Goal: Obtain resource: Download file/media

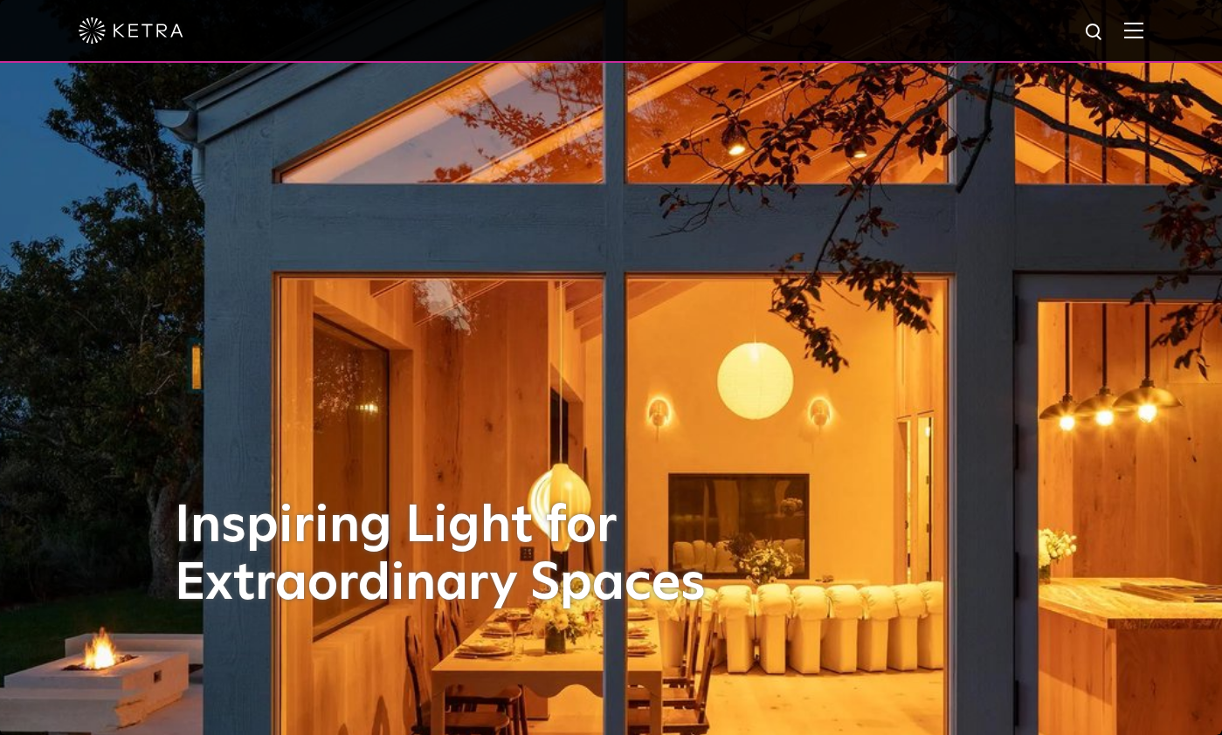
click at [1143, 34] on img at bounding box center [1133, 30] width 19 height 17
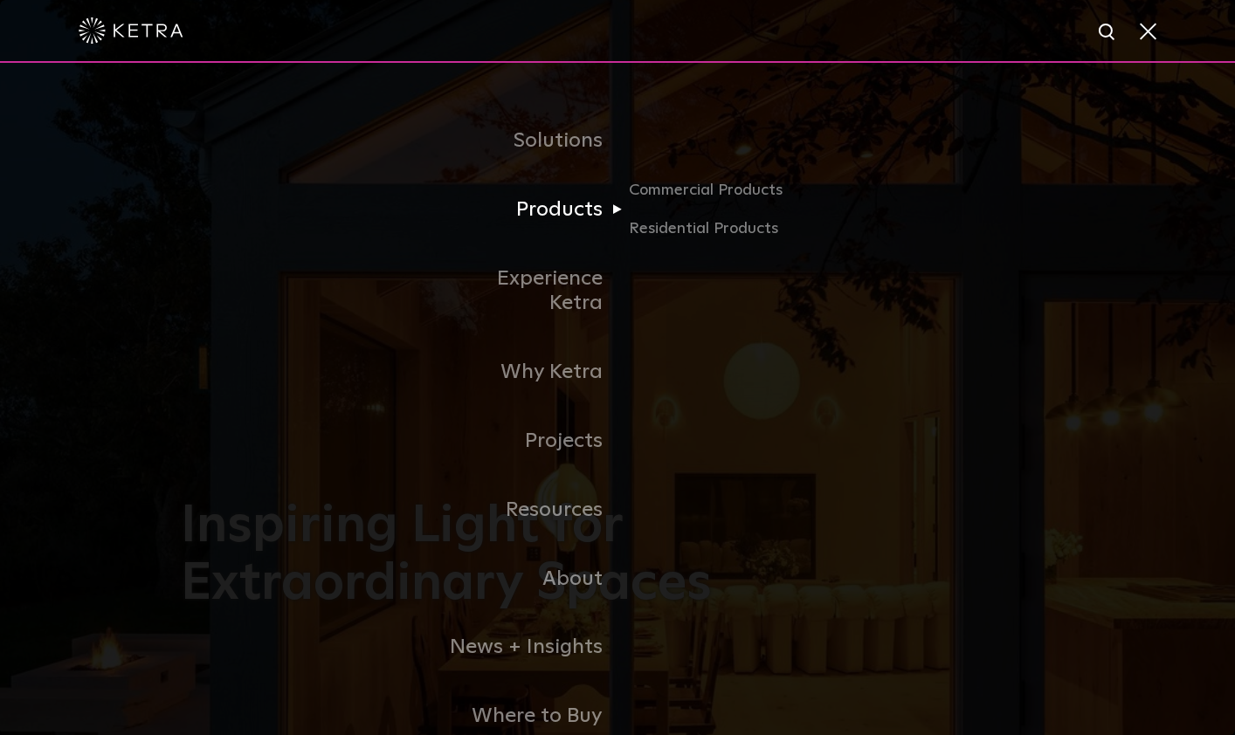
click at [569, 212] on link "Products" at bounding box center [527, 210] width 179 height 69
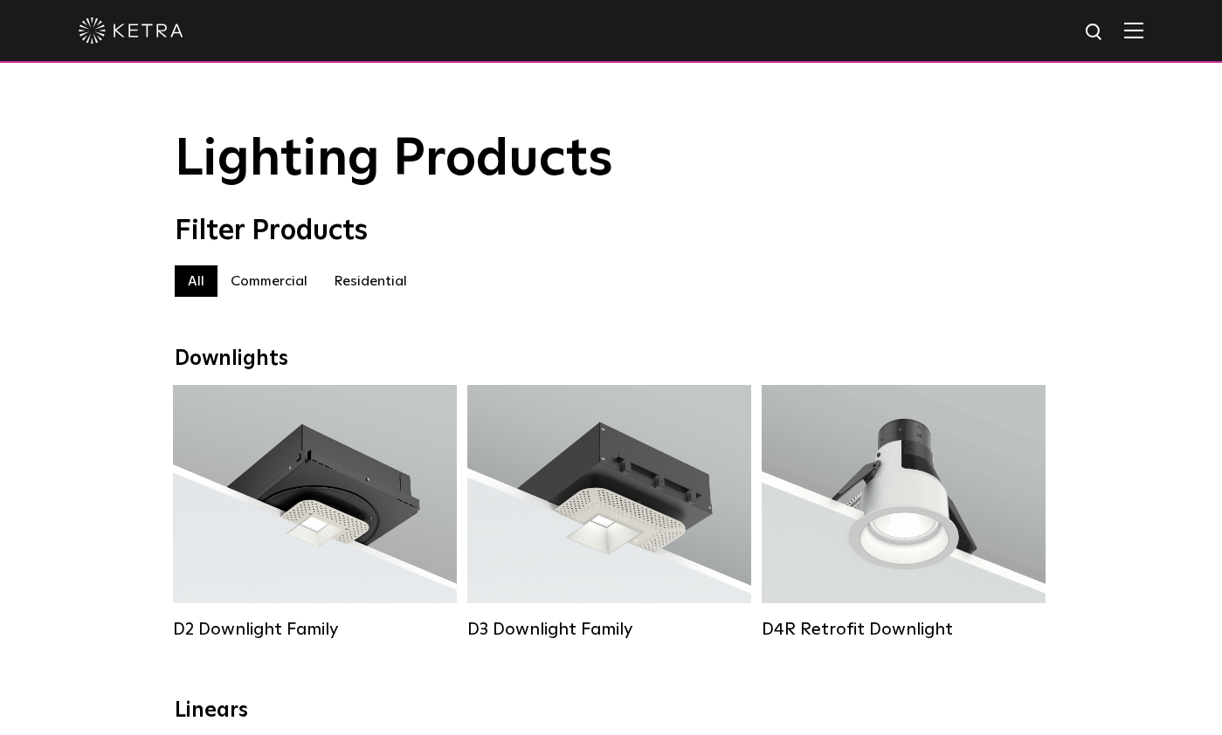
click at [350, 287] on label "Residential" at bounding box center [371, 281] width 100 height 31
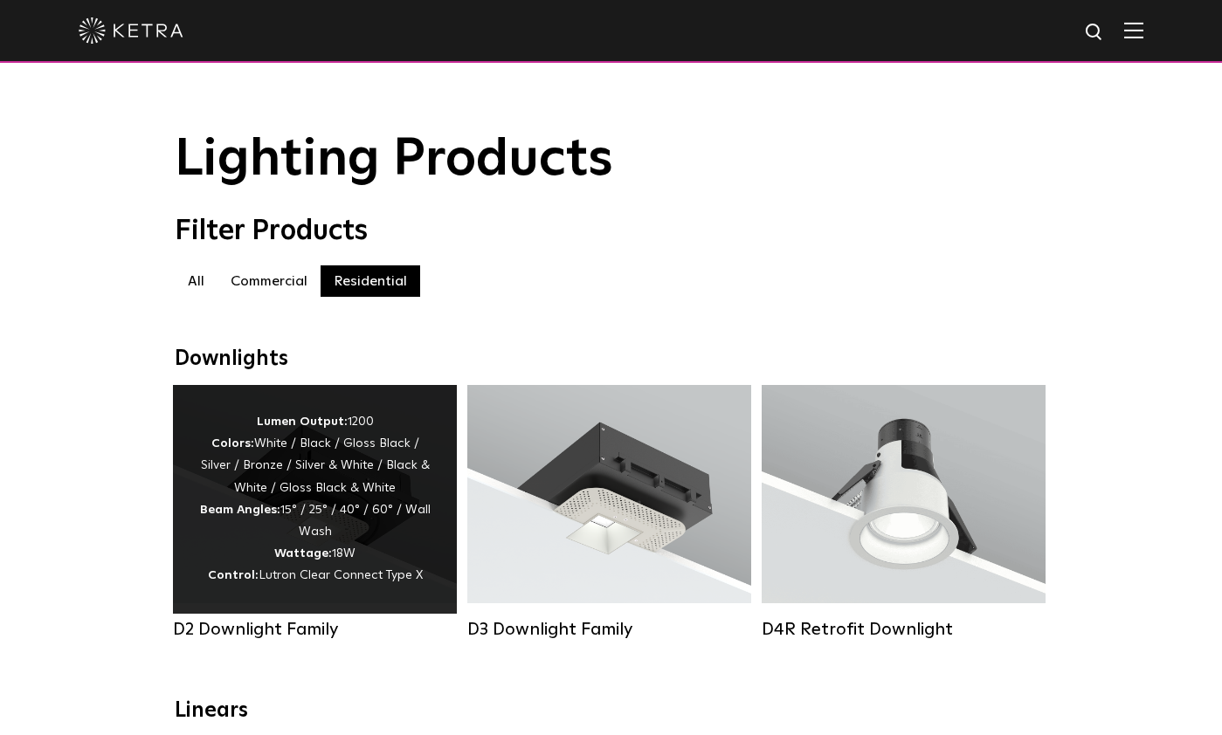
click at [241, 514] on strong "Beam Angles:" at bounding box center [240, 510] width 80 height 12
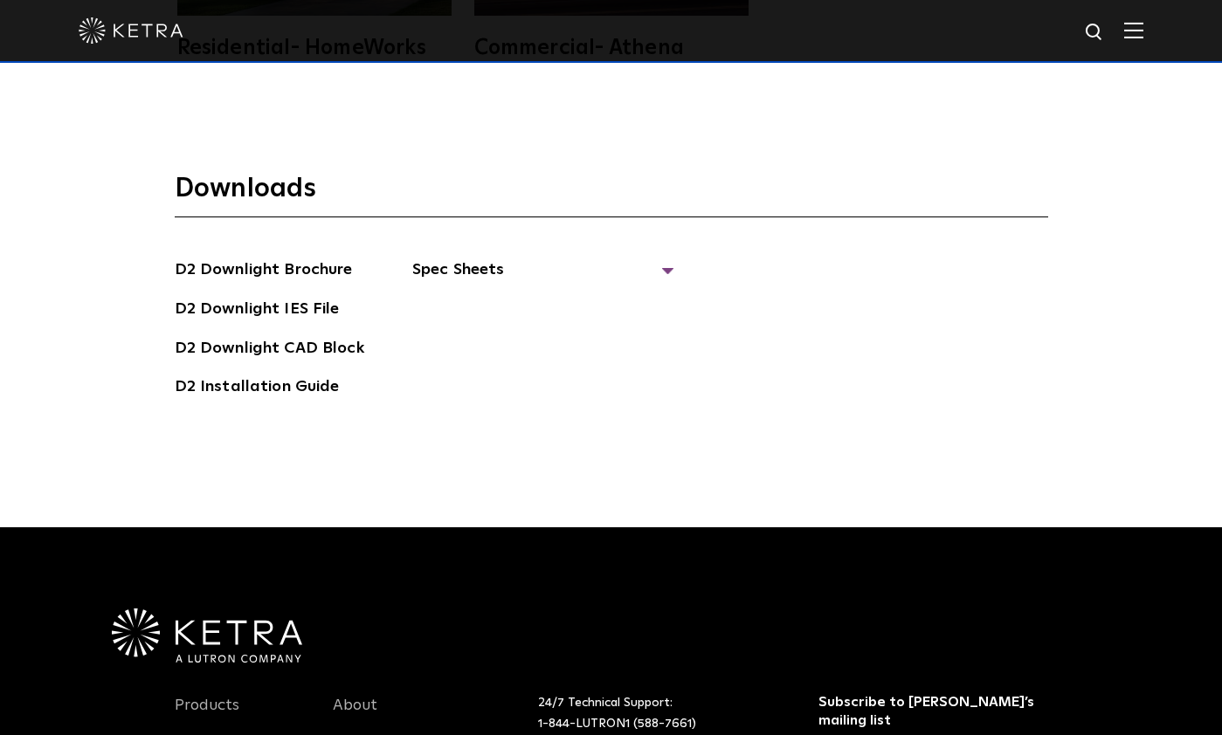
scroll to position [4804, 0]
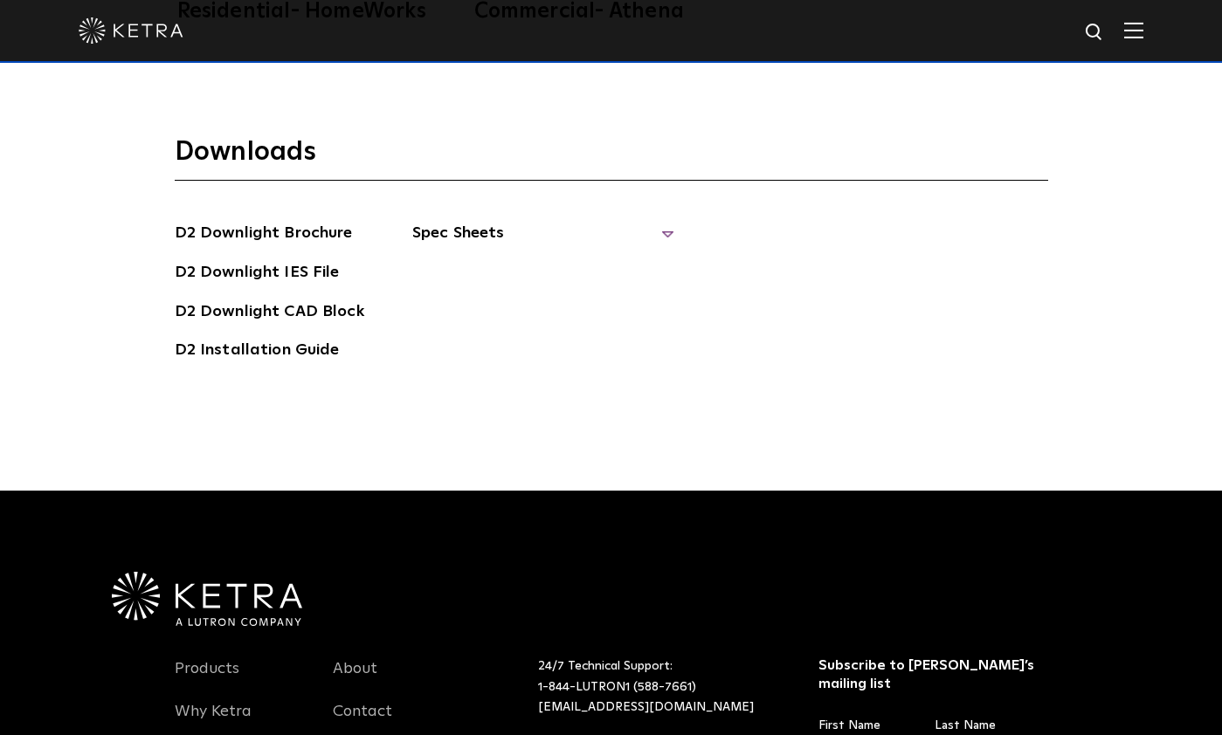
click at [487, 221] on span "Spec Sheets" at bounding box center [543, 240] width 262 height 38
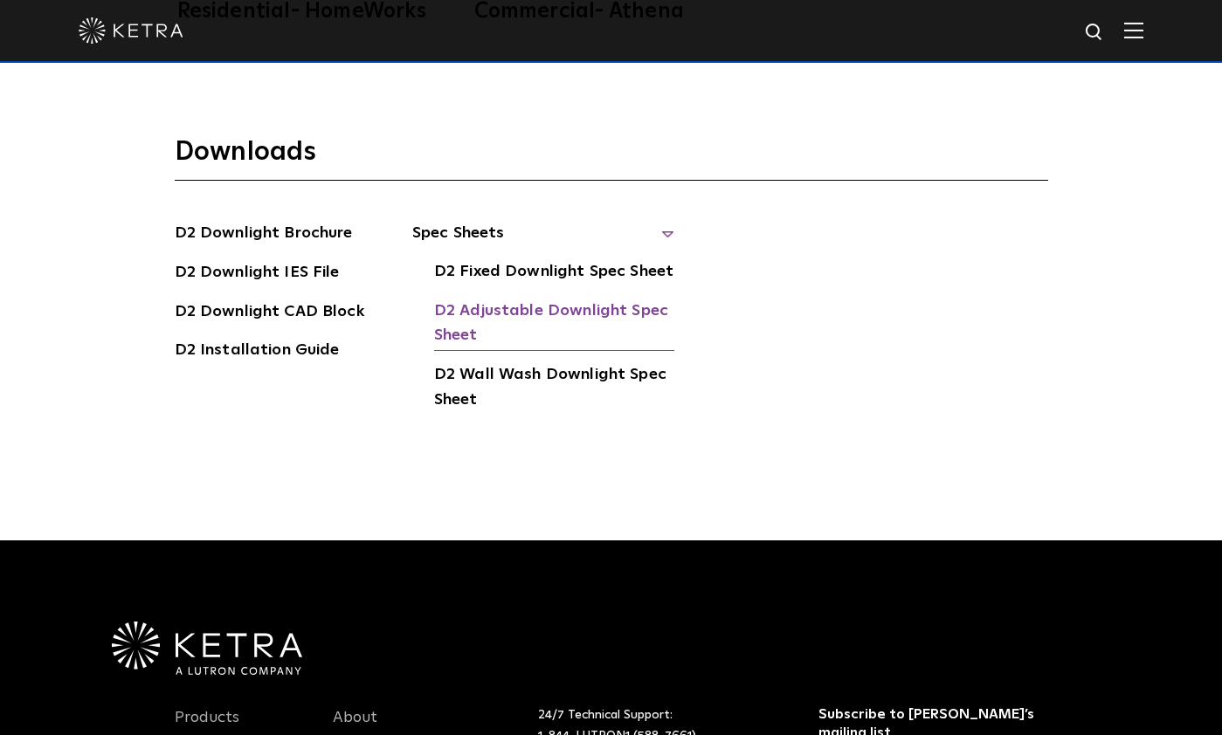
click at [479, 299] on link "D2 Adjustable Downlight Spec Sheet" at bounding box center [554, 325] width 240 height 53
